Goal: Task Accomplishment & Management: Manage account settings

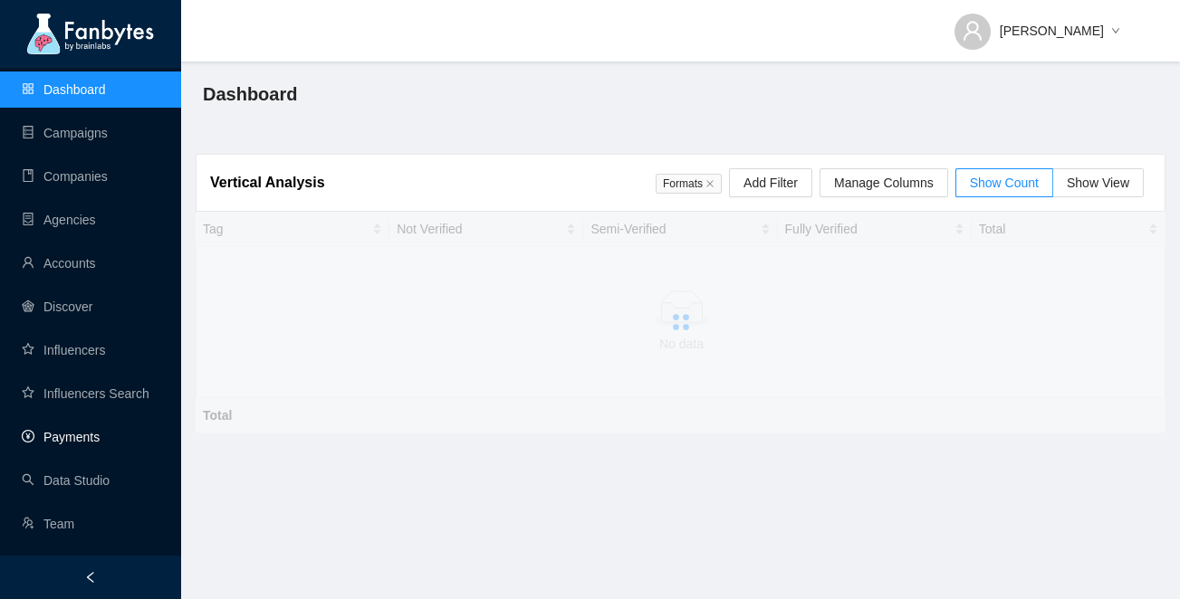
click at [87, 435] on link "Payments" at bounding box center [61, 437] width 78 height 14
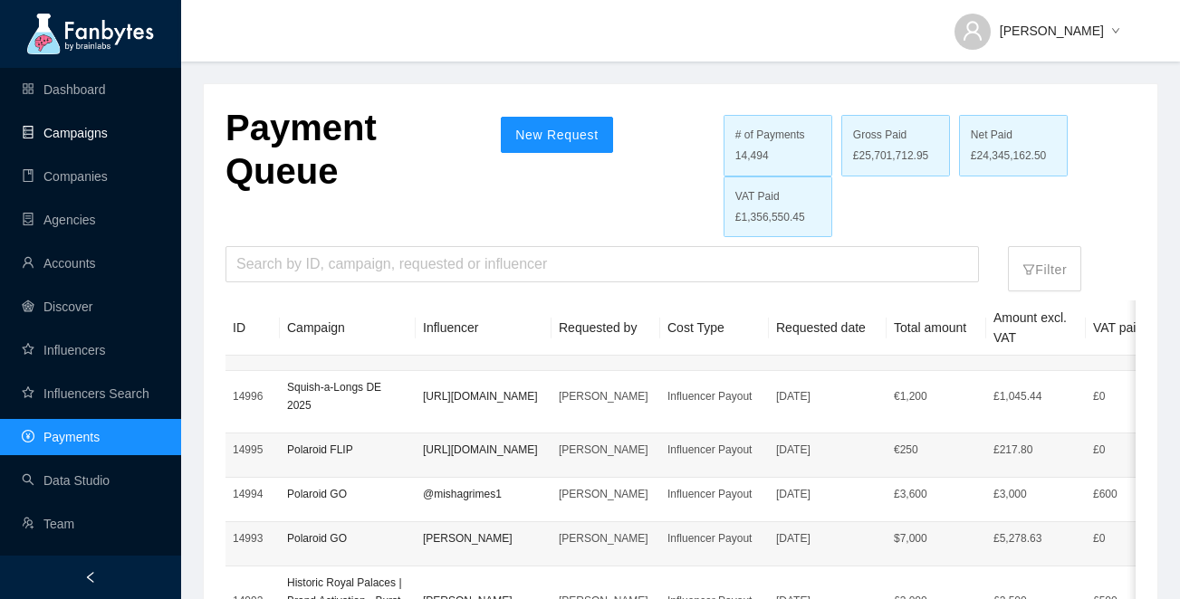
click at [90, 129] on link "Campaigns" at bounding box center [65, 133] width 86 height 14
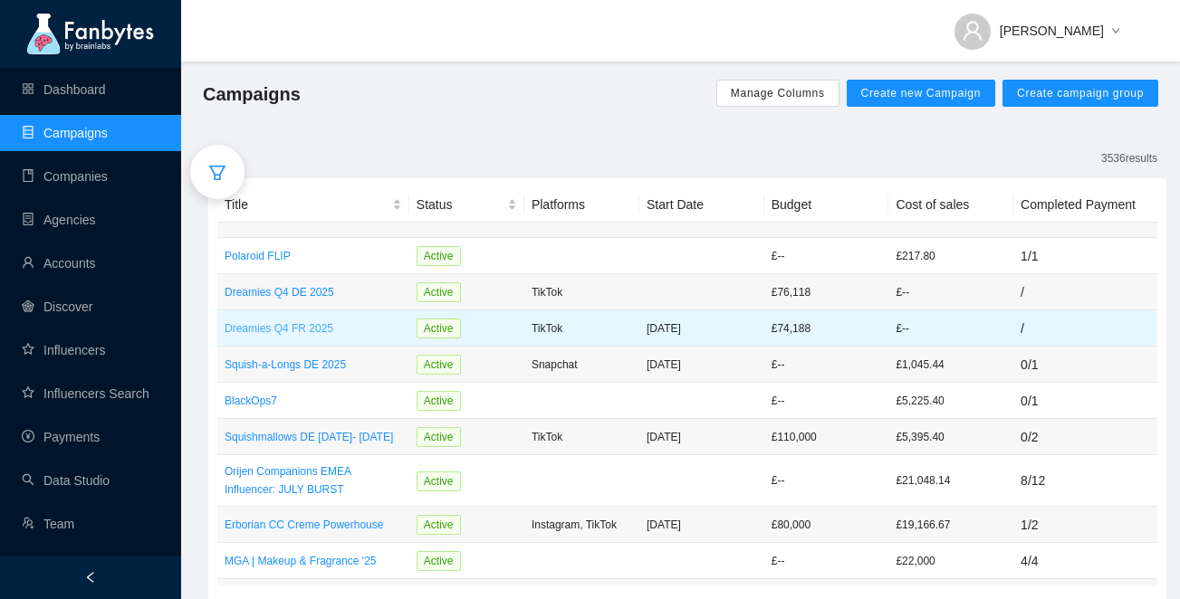
click at [342, 325] on p "Dreamies Q4 FR 2025" at bounding box center [313, 329] width 177 height 18
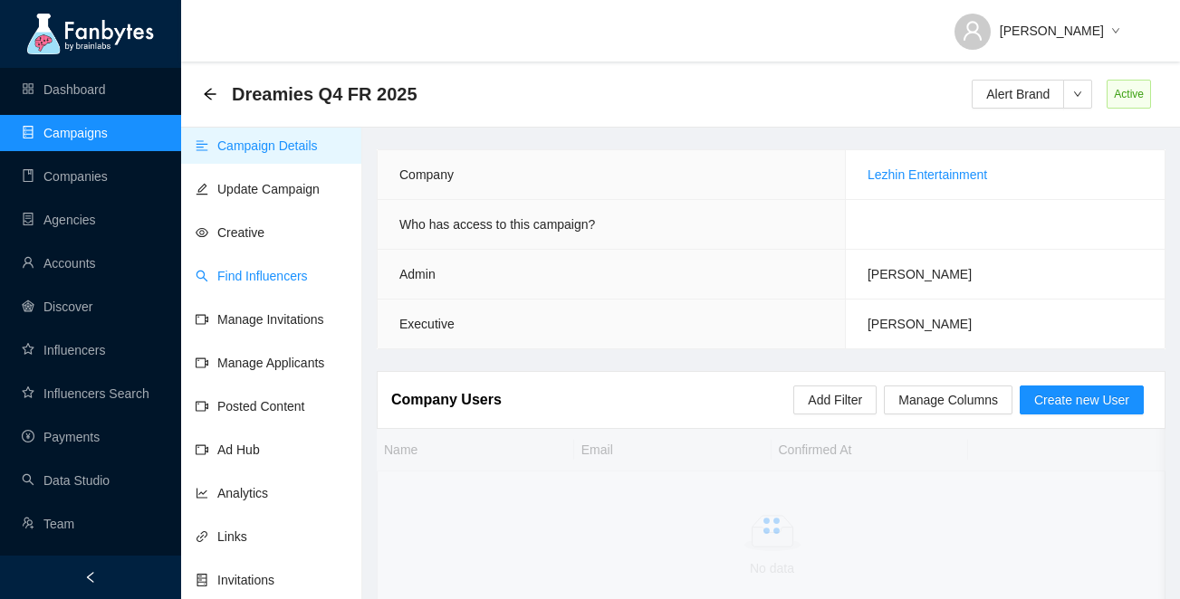
click at [280, 283] on link "Find Influencers" at bounding box center [252, 276] width 112 height 14
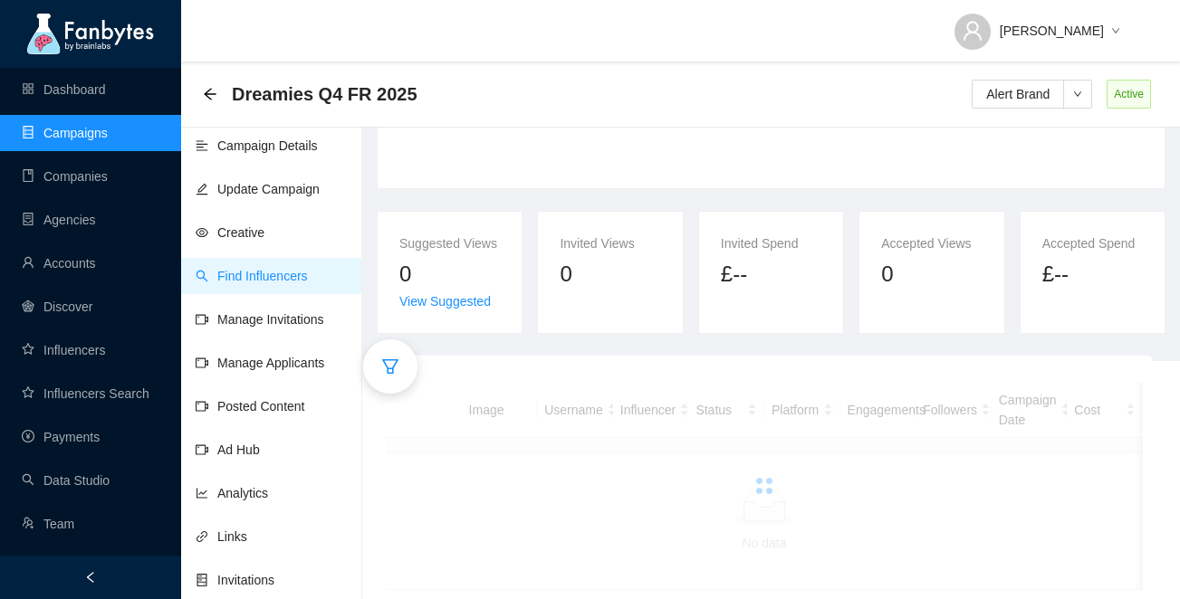
scroll to position [272, 0]
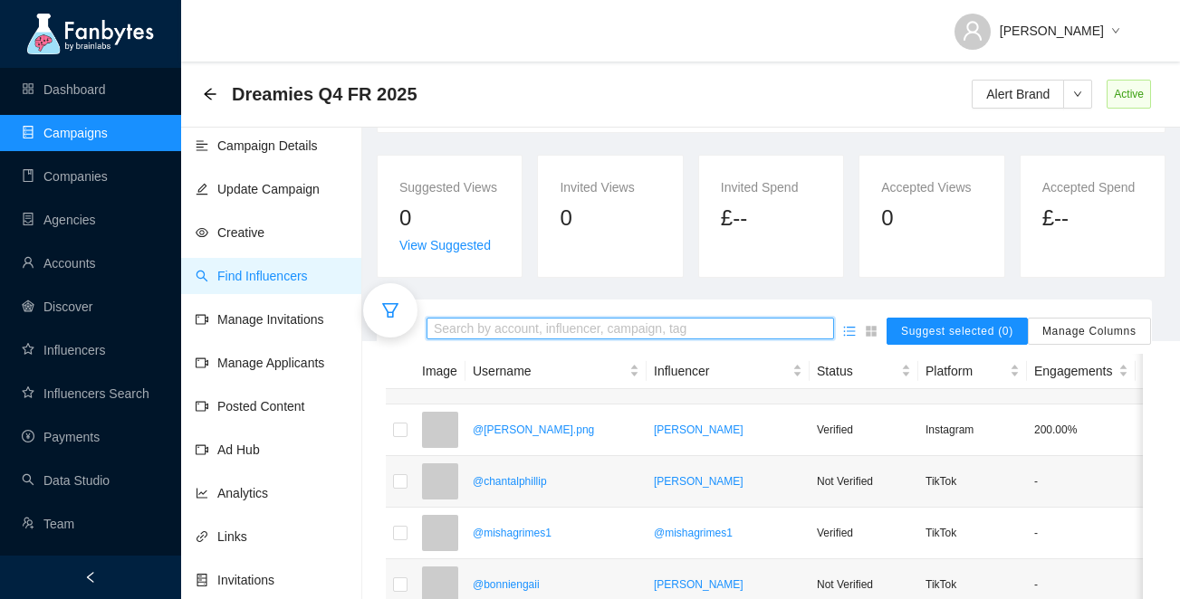
click at [519, 340] on input "search" at bounding box center [630, 330] width 393 height 20
type input "********"
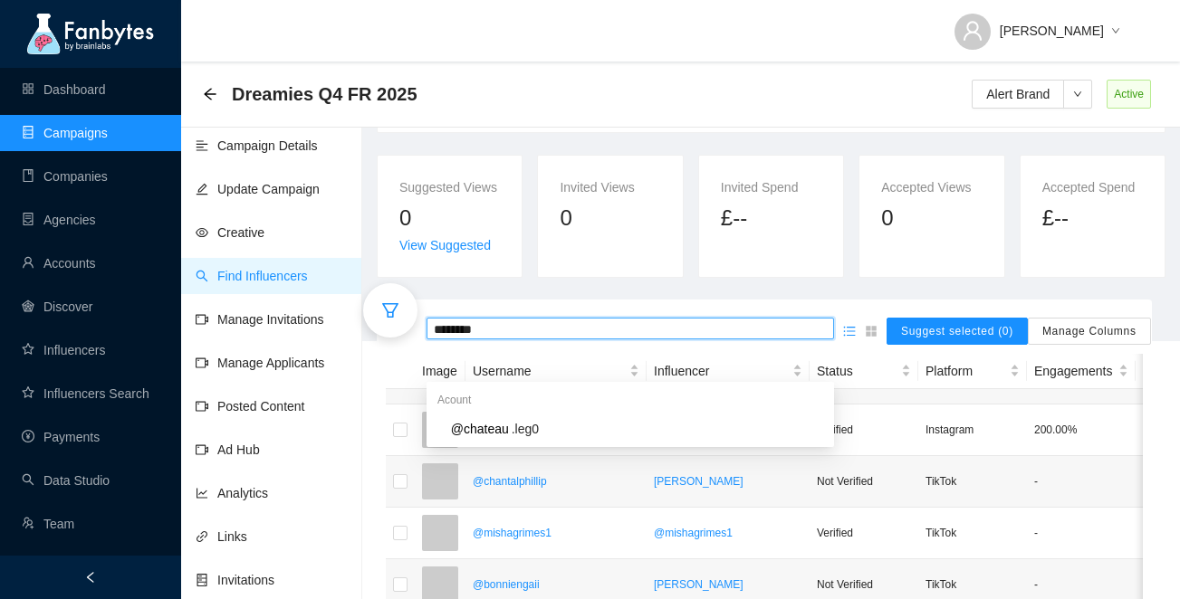
drag, startPoint x: 514, startPoint y: 364, endPoint x: 461, endPoint y: 365, distance: 53.4
click at [461, 340] on input "********" at bounding box center [630, 330] width 393 height 20
click at [505, 420] on mark "@chateau" at bounding box center [479, 429] width 63 height 20
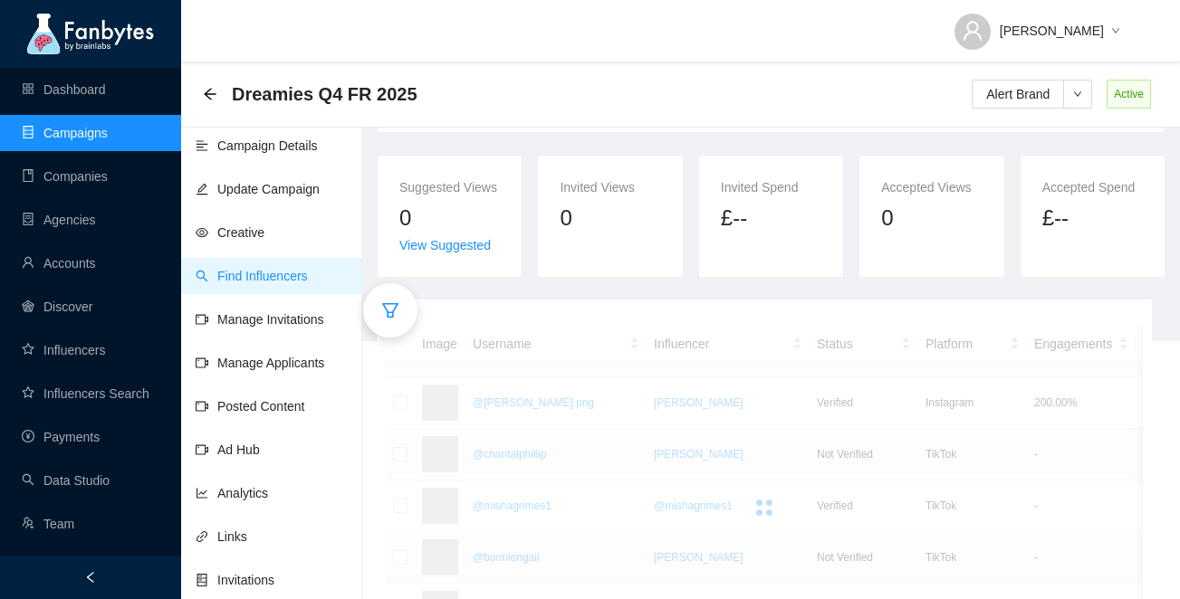
scroll to position [255, 0]
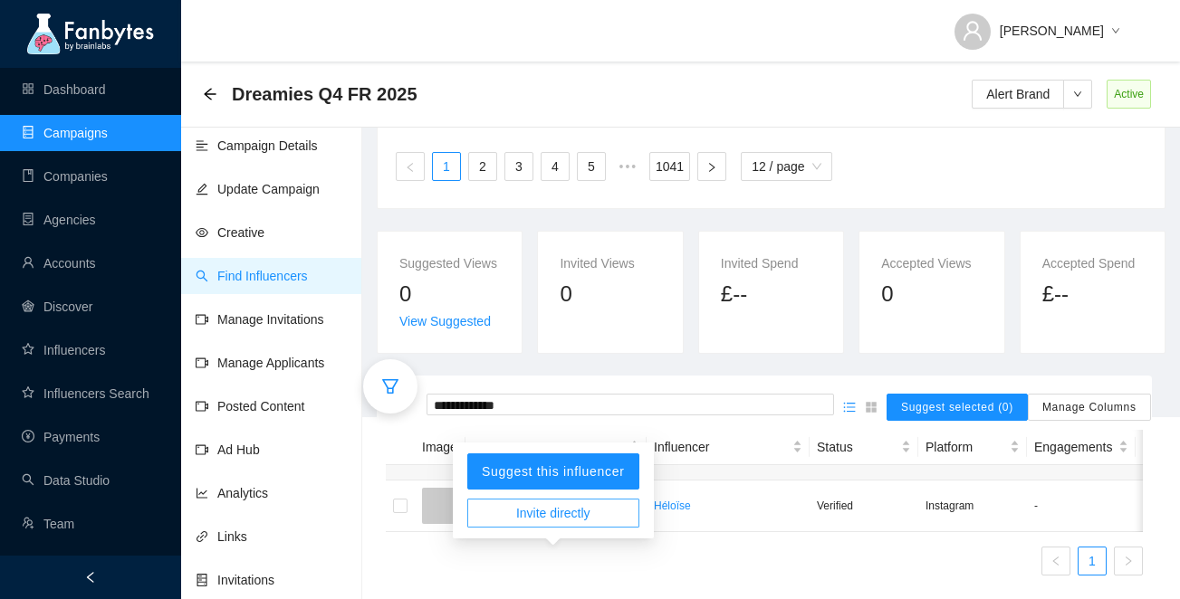
click at [536, 503] on span "Invite directly" at bounding box center [553, 513] width 74 height 20
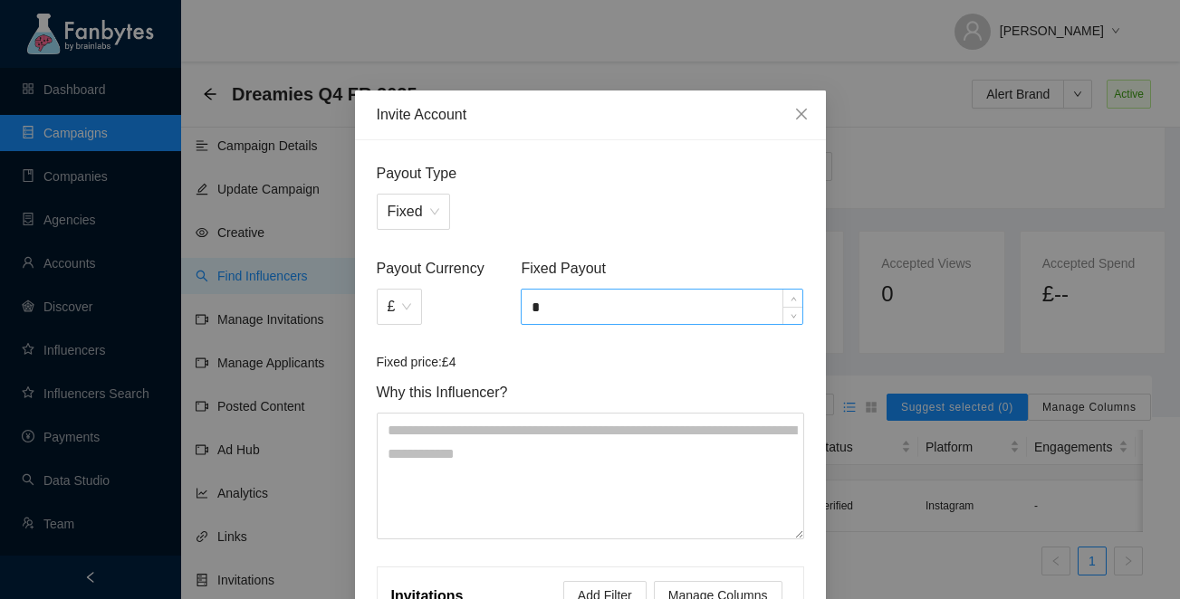
click at [602, 291] on input "*" at bounding box center [662, 307] width 281 height 34
click at [583, 302] on input "*" at bounding box center [662, 307] width 281 height 34
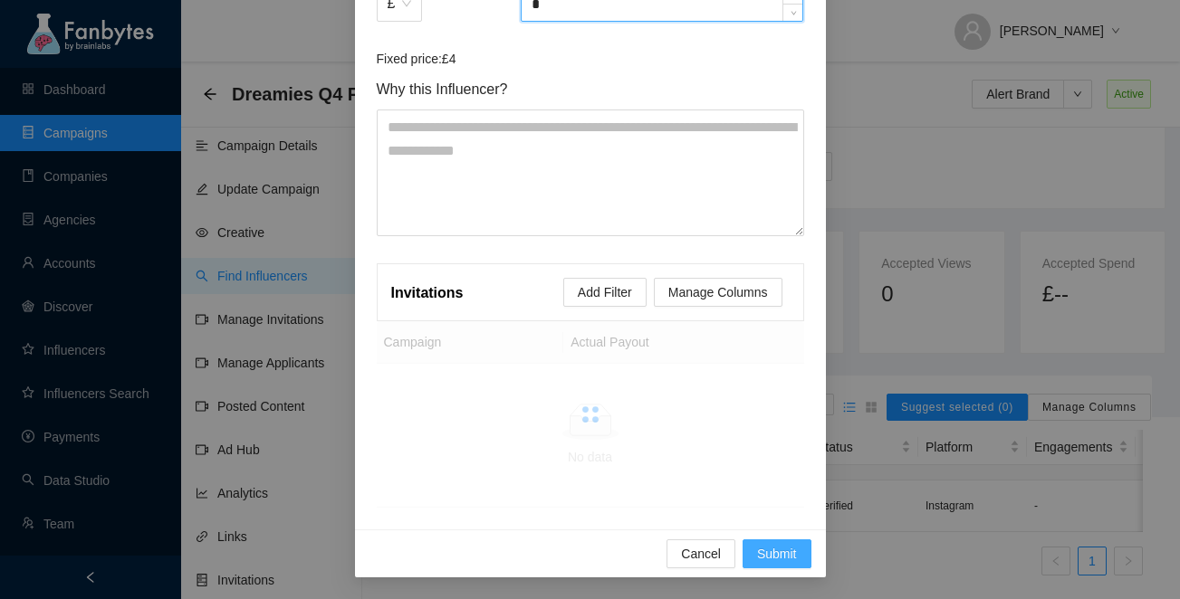
type input "*"
click at [774, 566] on button "Submit" at bounding box center [777, 554] width 69 height 29
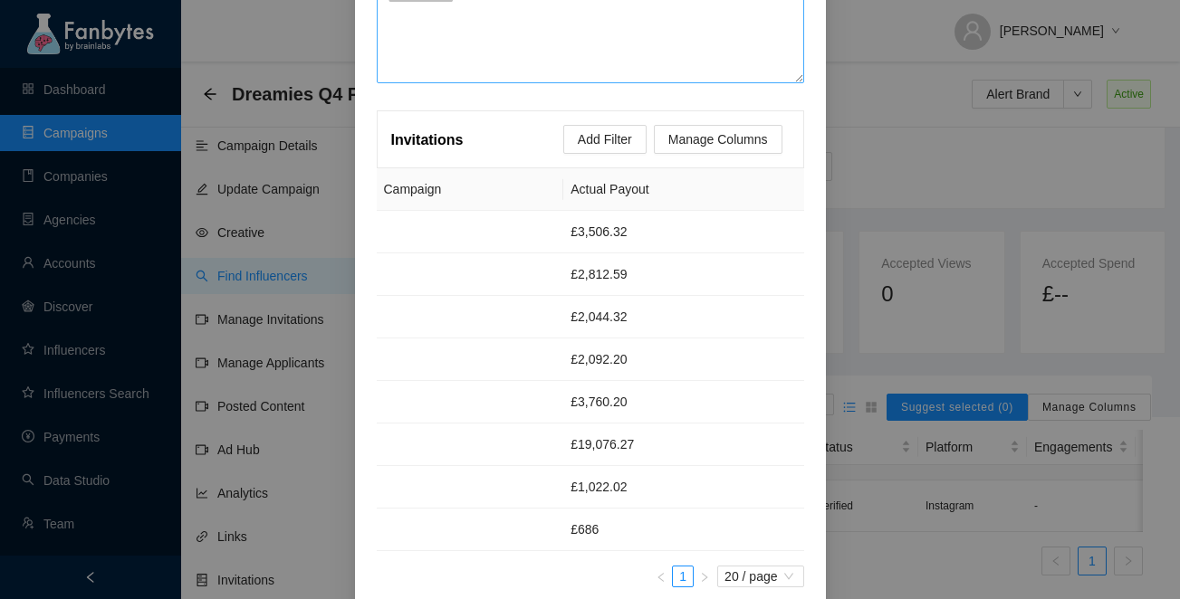
scroll to position [551, 0]
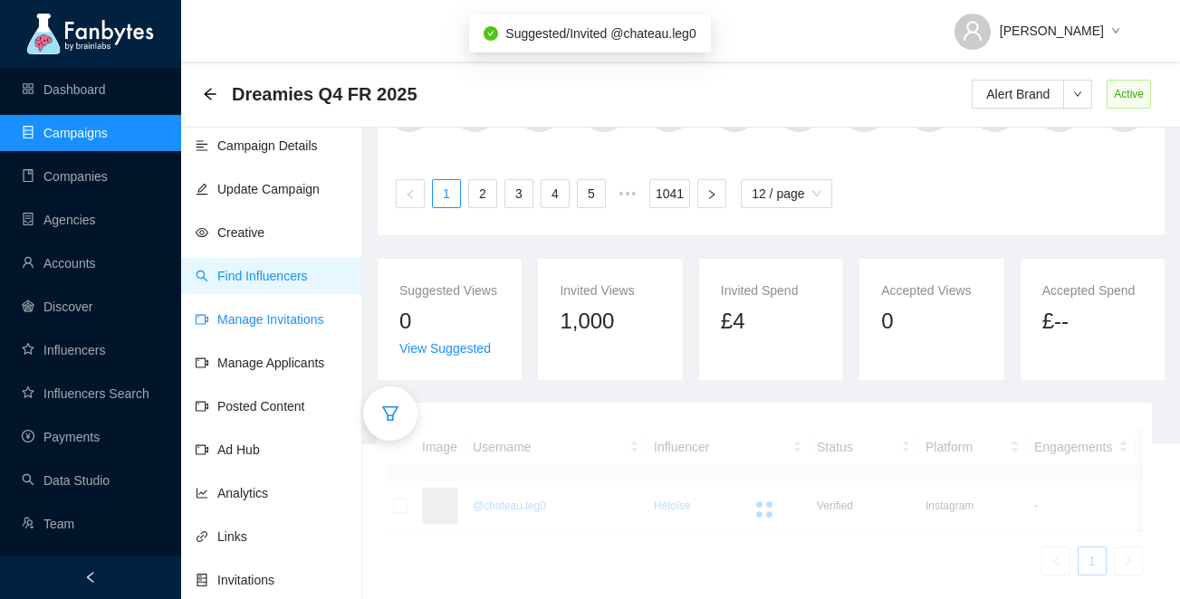
click at [254, 324] on link "Manage Invitations" at bounding box center [260, 319] width 129 height 14
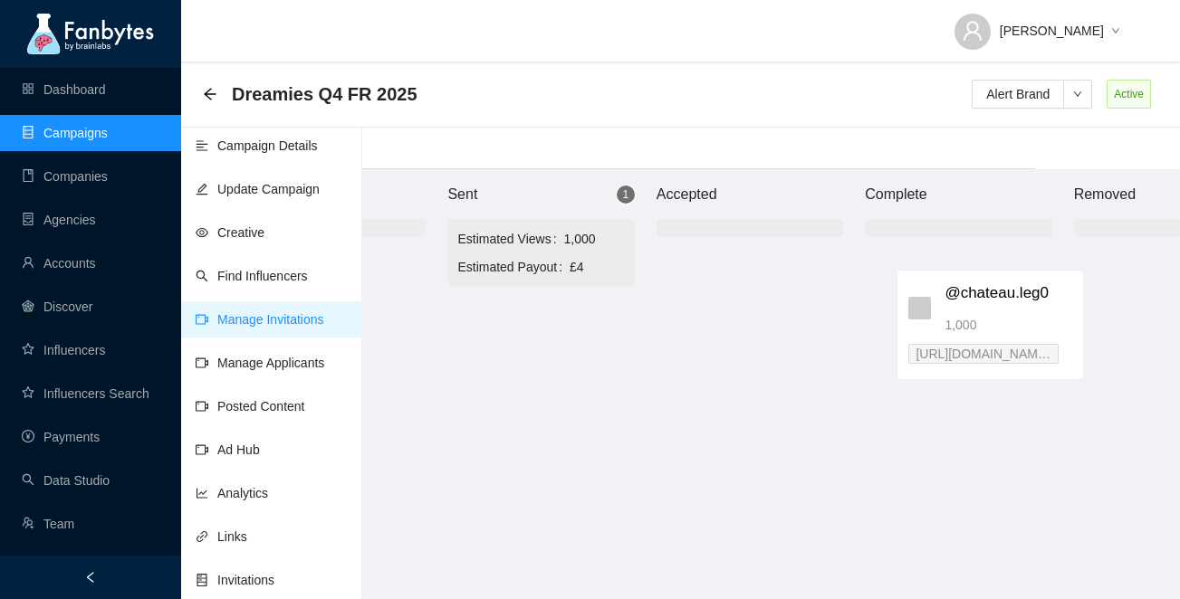
drag, startPoint x: 661, startPoint y: 359, endPoint x: 972, endPoint y: 321, distance: 313.0
click at [972, 321] on div "Brand Approved Sent 1 Estimated Views 1,000 Estimated Payout £4 @chateau.leg0 1…" at bounding box center [749, 384] width 1087 height 430
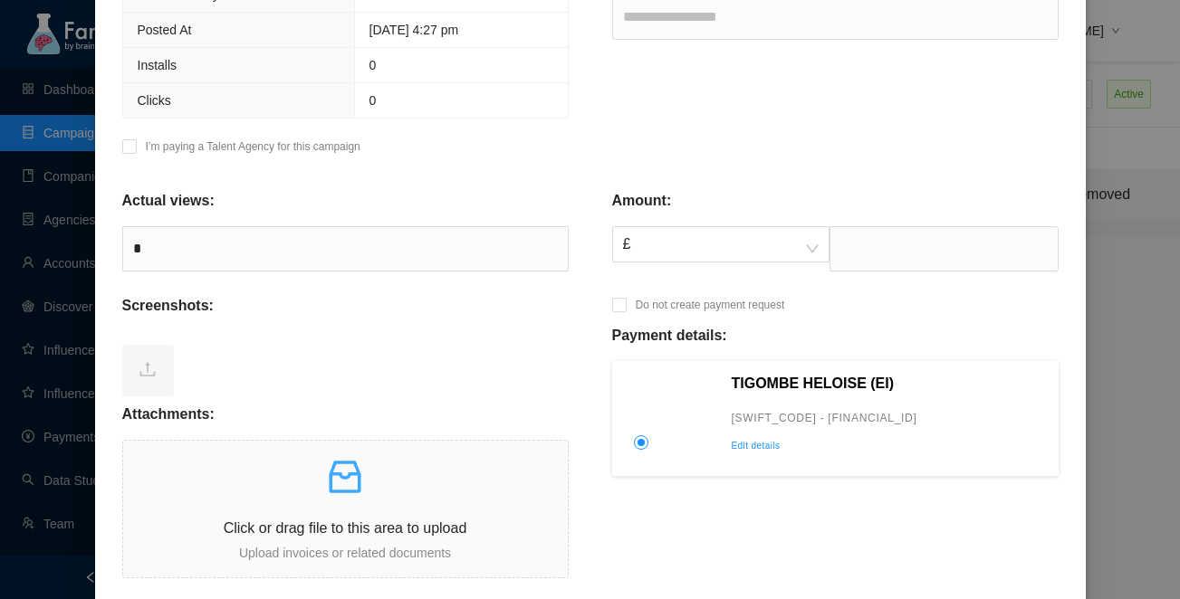
scroll to position [495, 0]
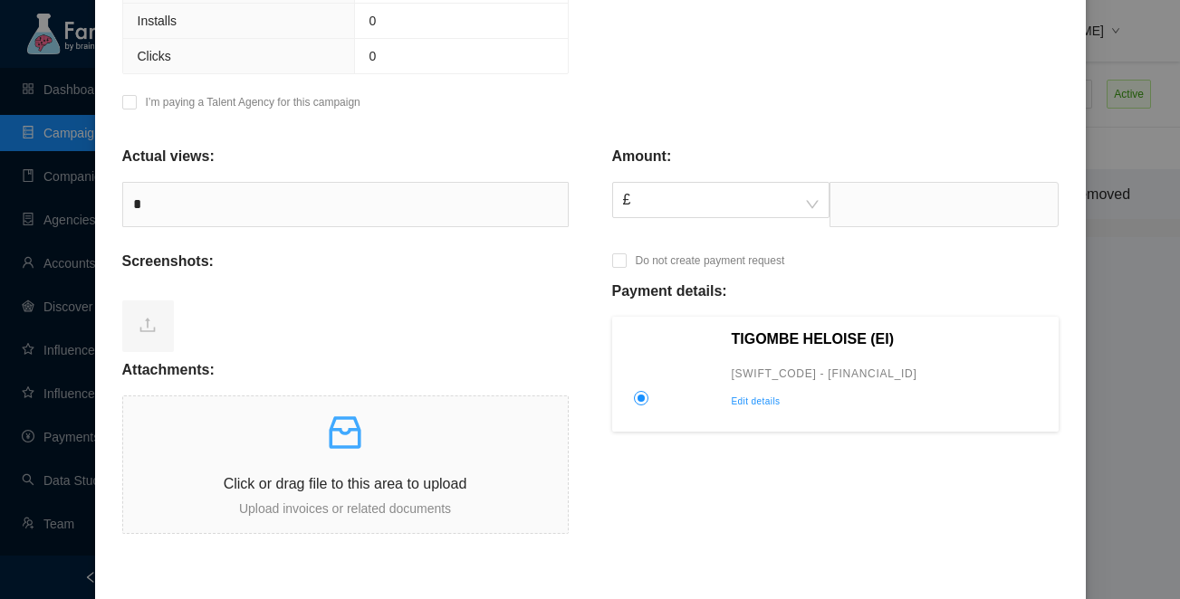
click at [751, 402] on p "Edit details" at bounding box center [889, 402] width 315 height 16
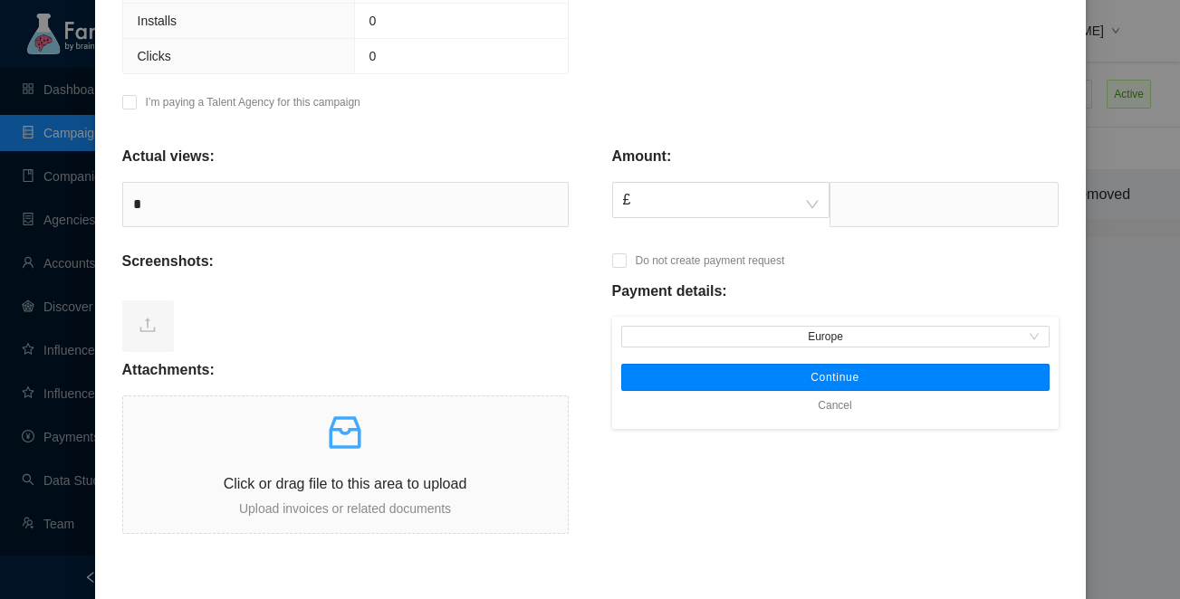
click at [764, 388] on button "Continue" at bounding box center [835, 377] width 428 height 27
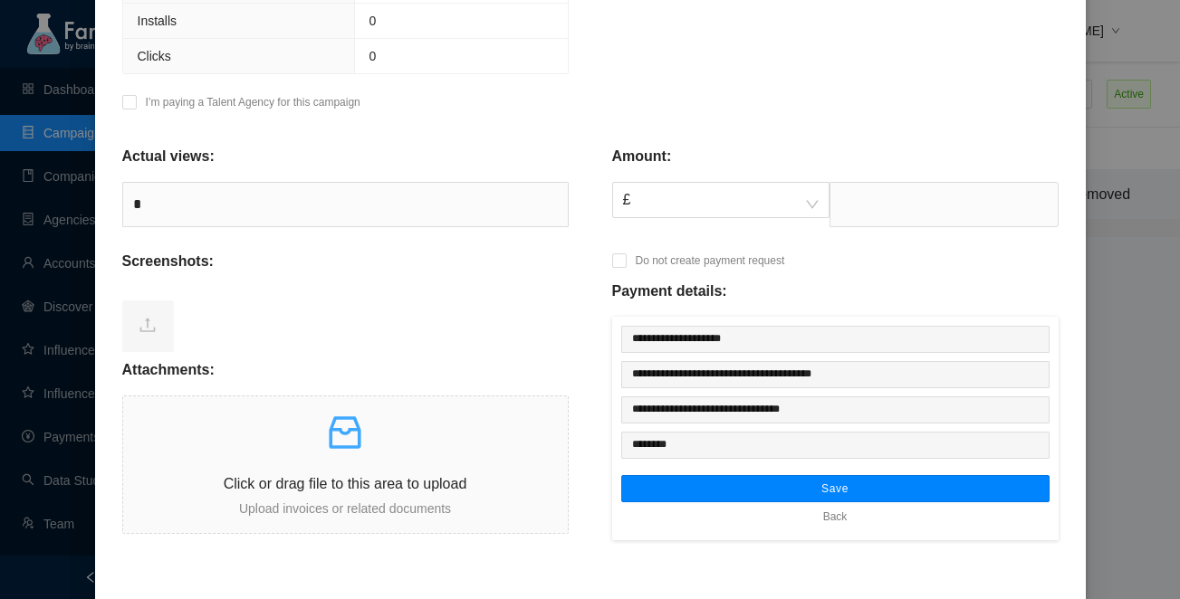
click at [774, 483] on button "Save" at bounding box center [835, 488] width 428 height 27
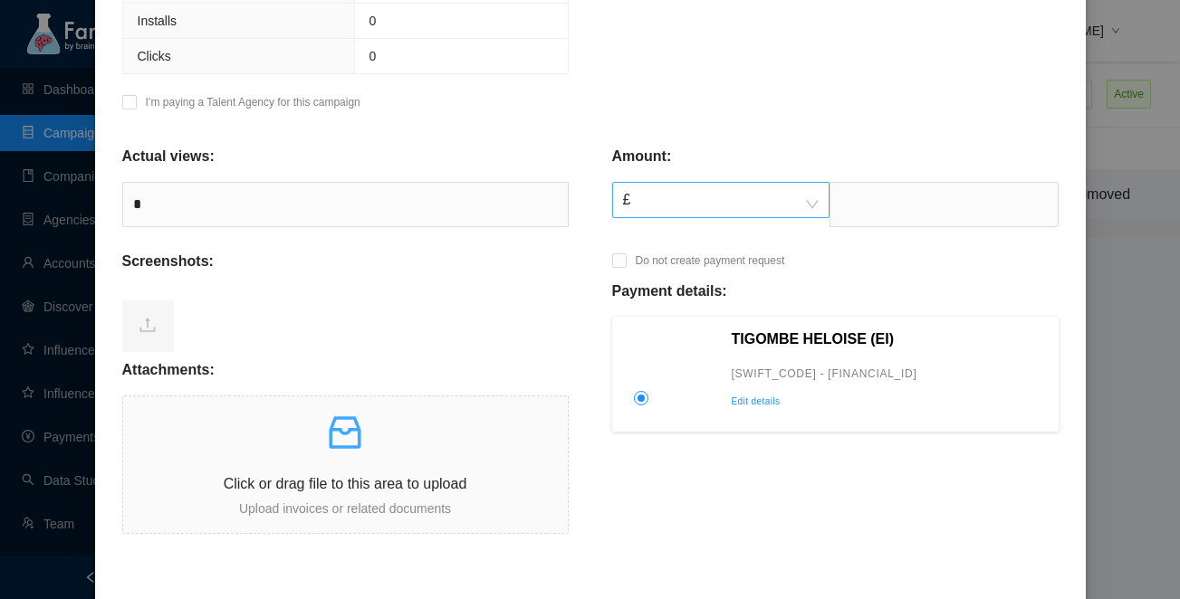
click at [766, 187] on span "£" at bounding box center [721, 200] width 196 height 34
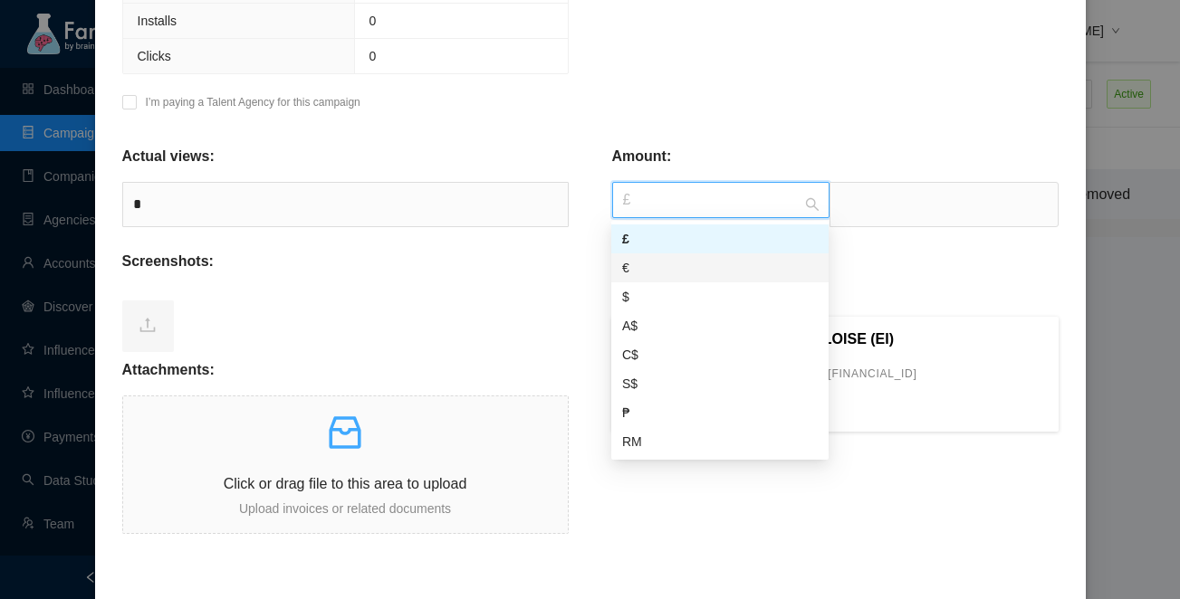
click at [683, 266] on div "€" at bounding box center [720, 268] width 196 height 20
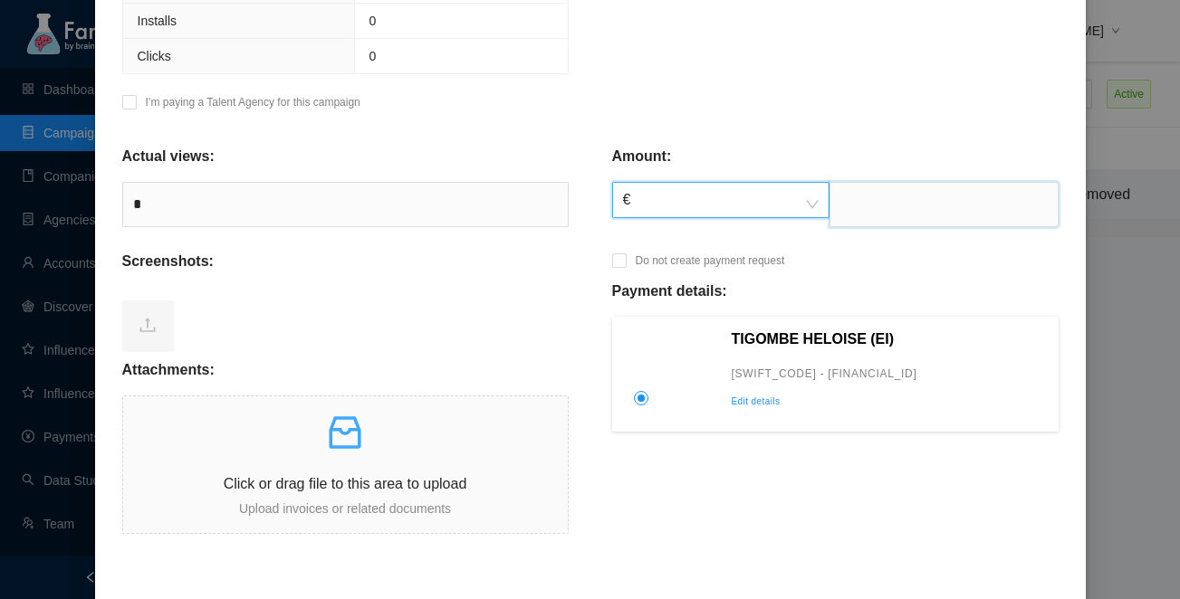
click at [866, 225] on input "text" at bounding box center [943, 204] width 229 height 45
click at [820, 522] on div "Amount: € **** Do not create payment request Payment details: TIGOMBE HELOISE (…" at bounding box center [835, 328] width 490 height 412
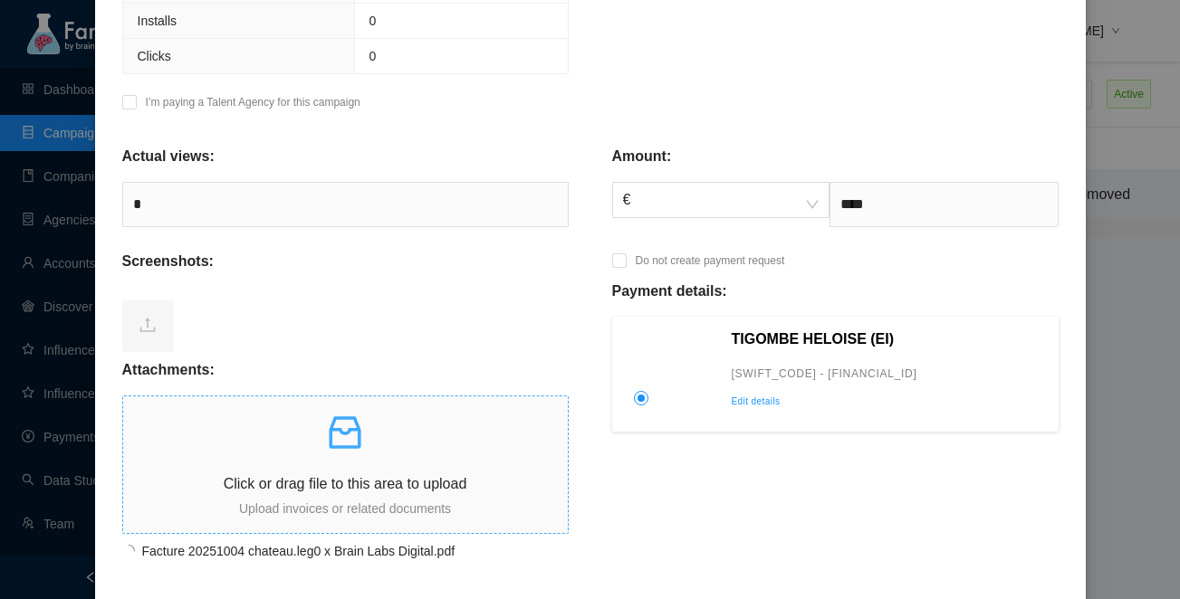
scroll to position [628, 0]
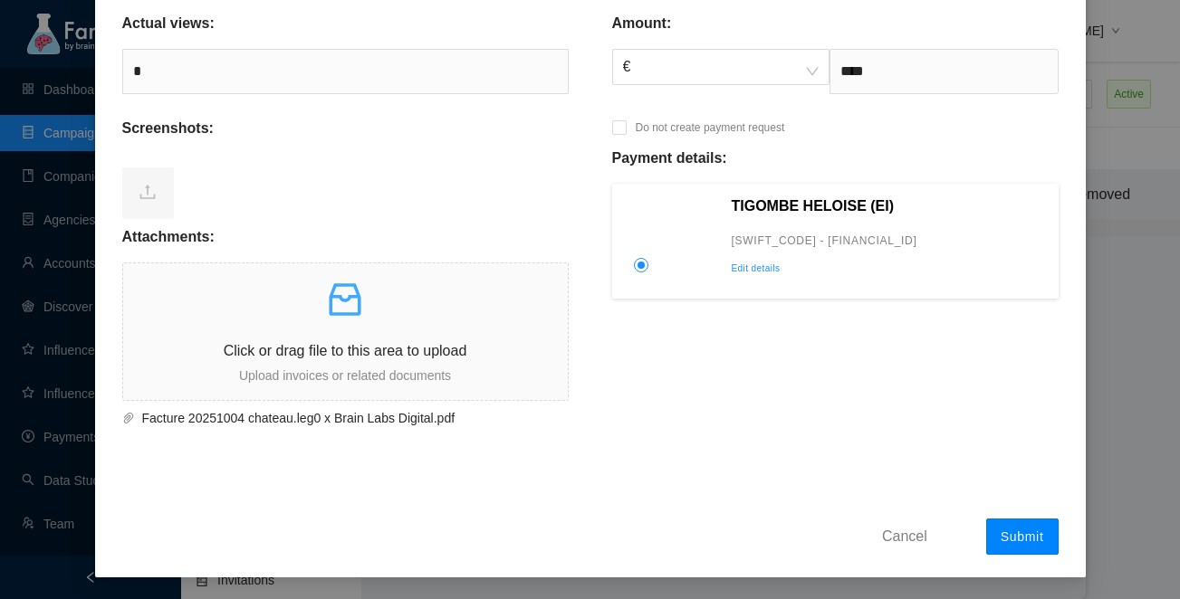
click at [1011, 536] on span "Submit" at bounding box center [1022, 537] width 43 height 14
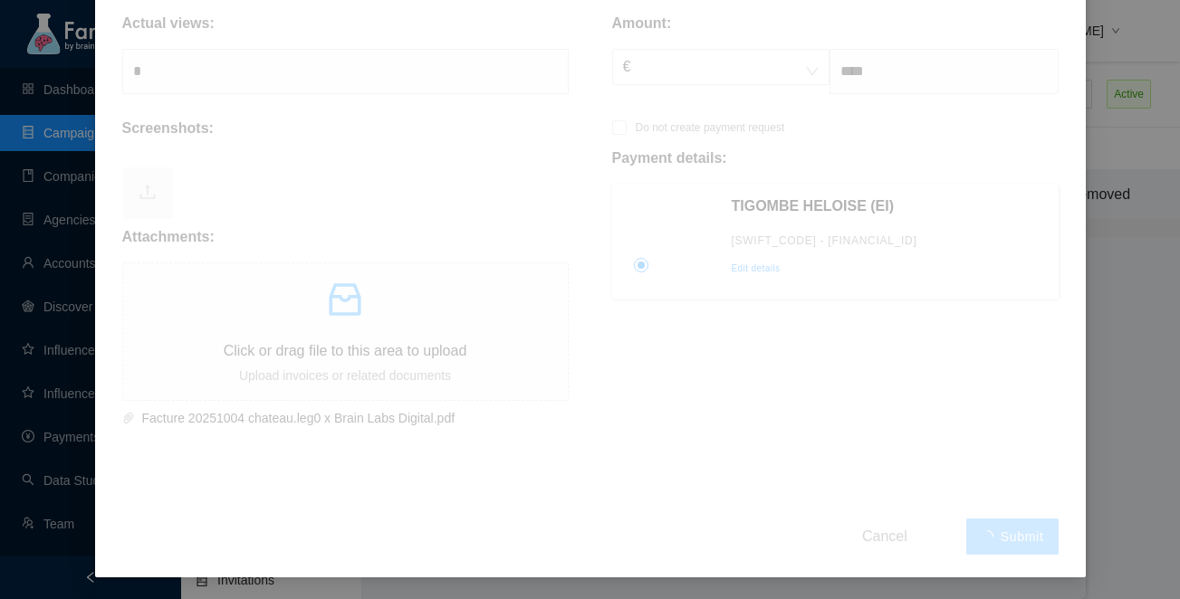
type input "*******"
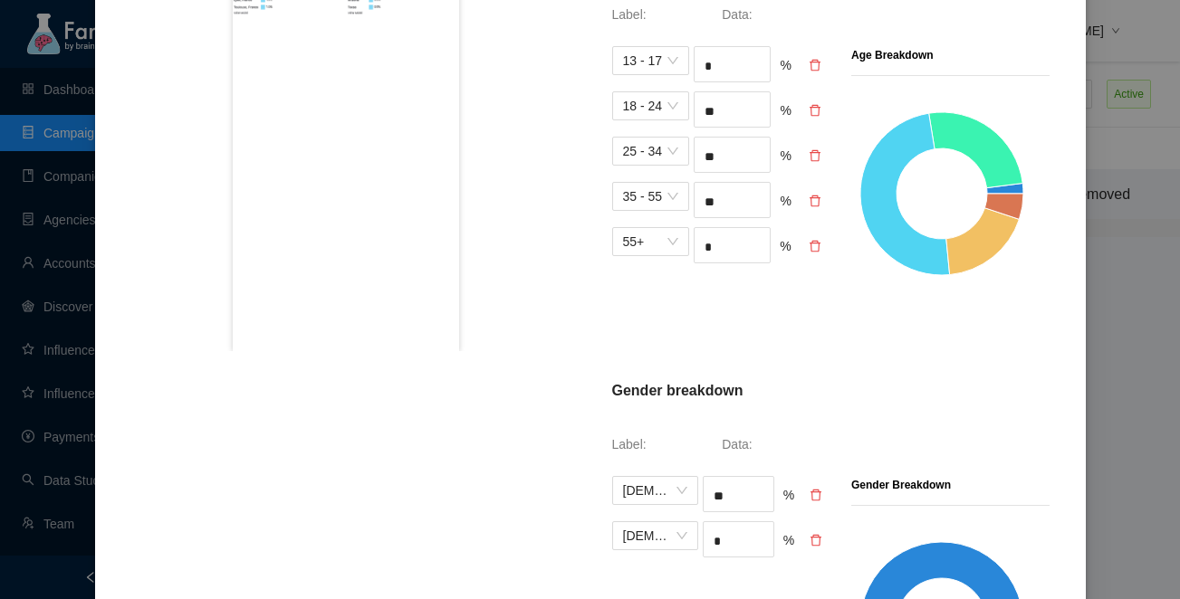
scroll to position [0, 0]
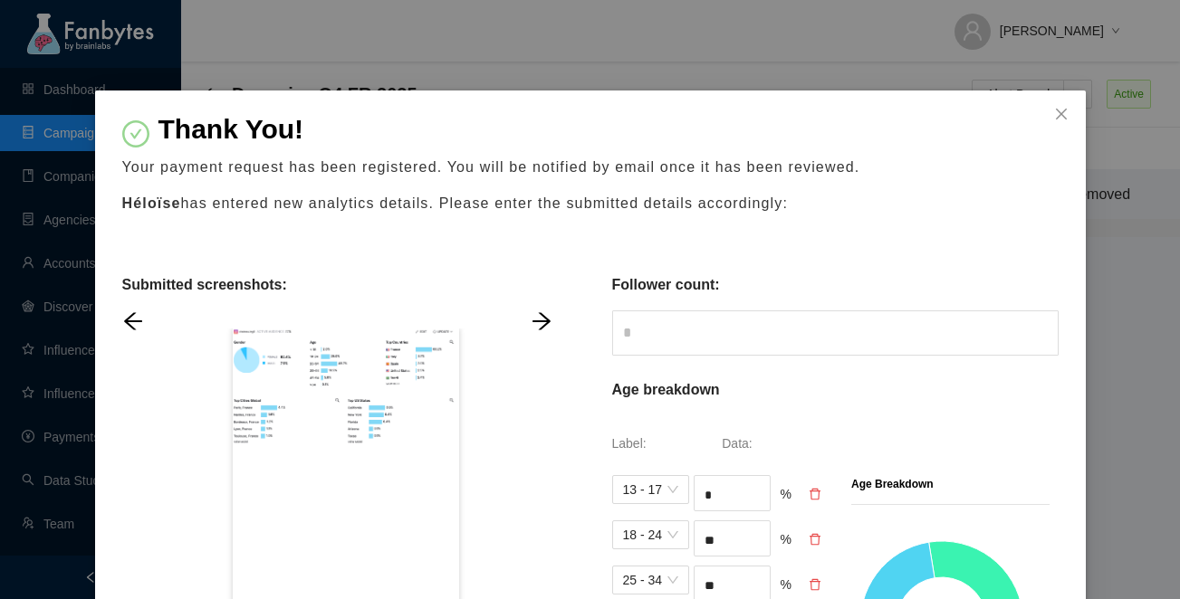
click at [427, 68] on div "Thank You! Your payment request has been registered. You will be notified by em…" at bounding box center [590, 299] width 1180 height 599
